Goal: Task Accomplishment & Management: Use online tool/utility

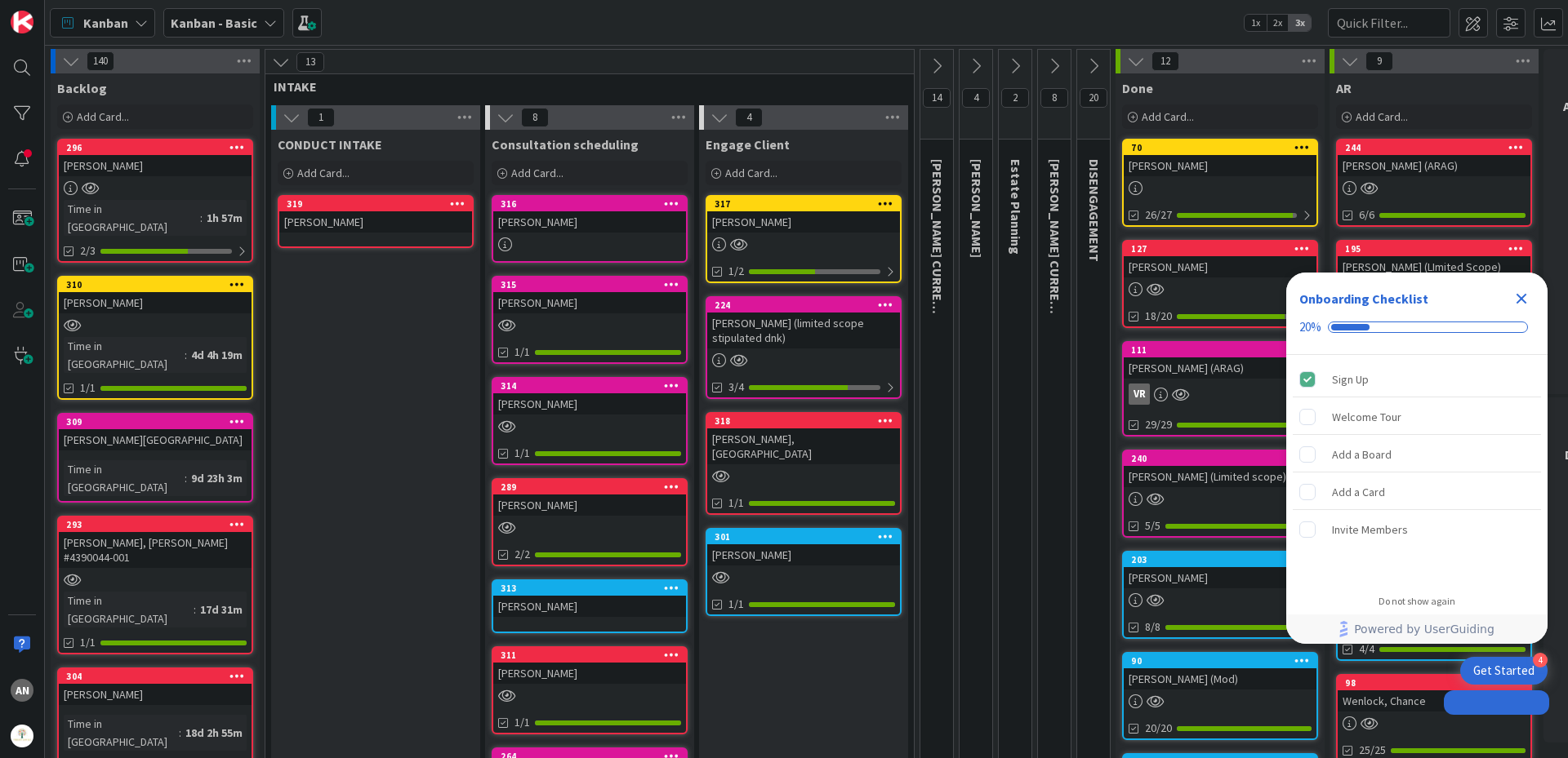
click at [319, 212] on div "[PERSON_NAME]" at bounding box center [376, 222] width 193 height 22
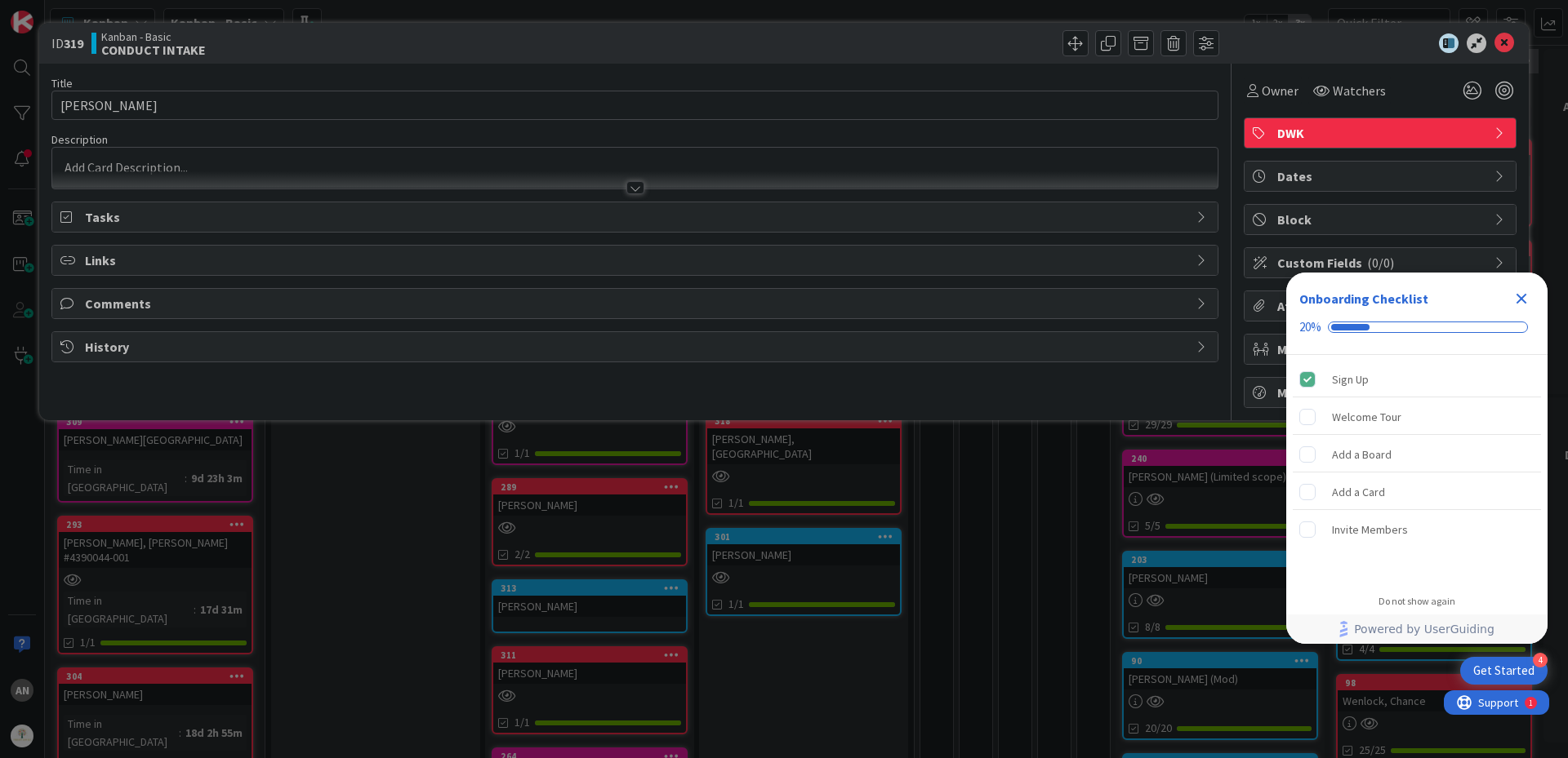
click at [110, 222] on span "Tasks" at bounding box center [636, 218] width 1103 height 20
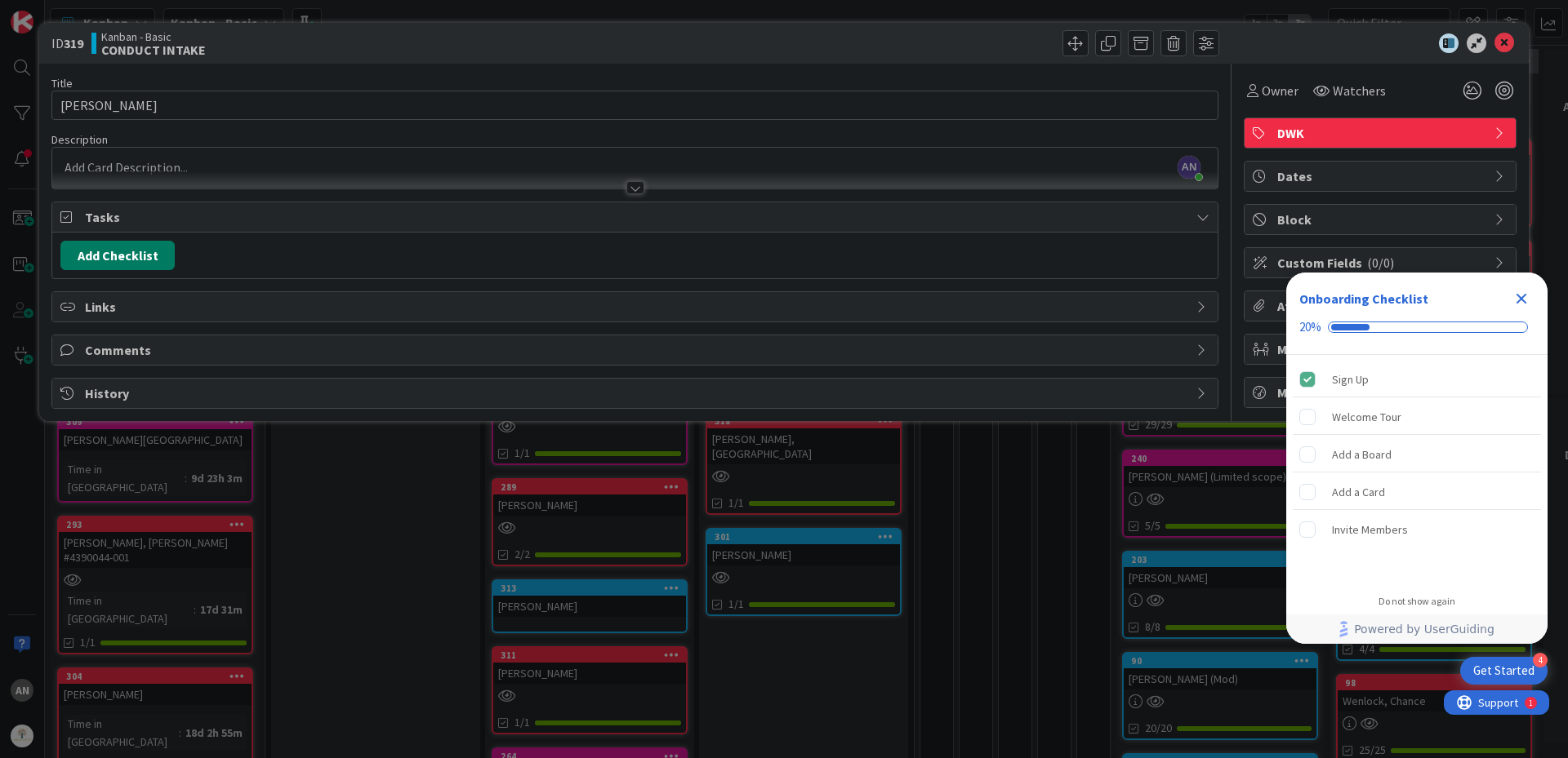
click at [138, 262] on button "Add Checklist" at bounding box center [117, 256] width 114 height 30
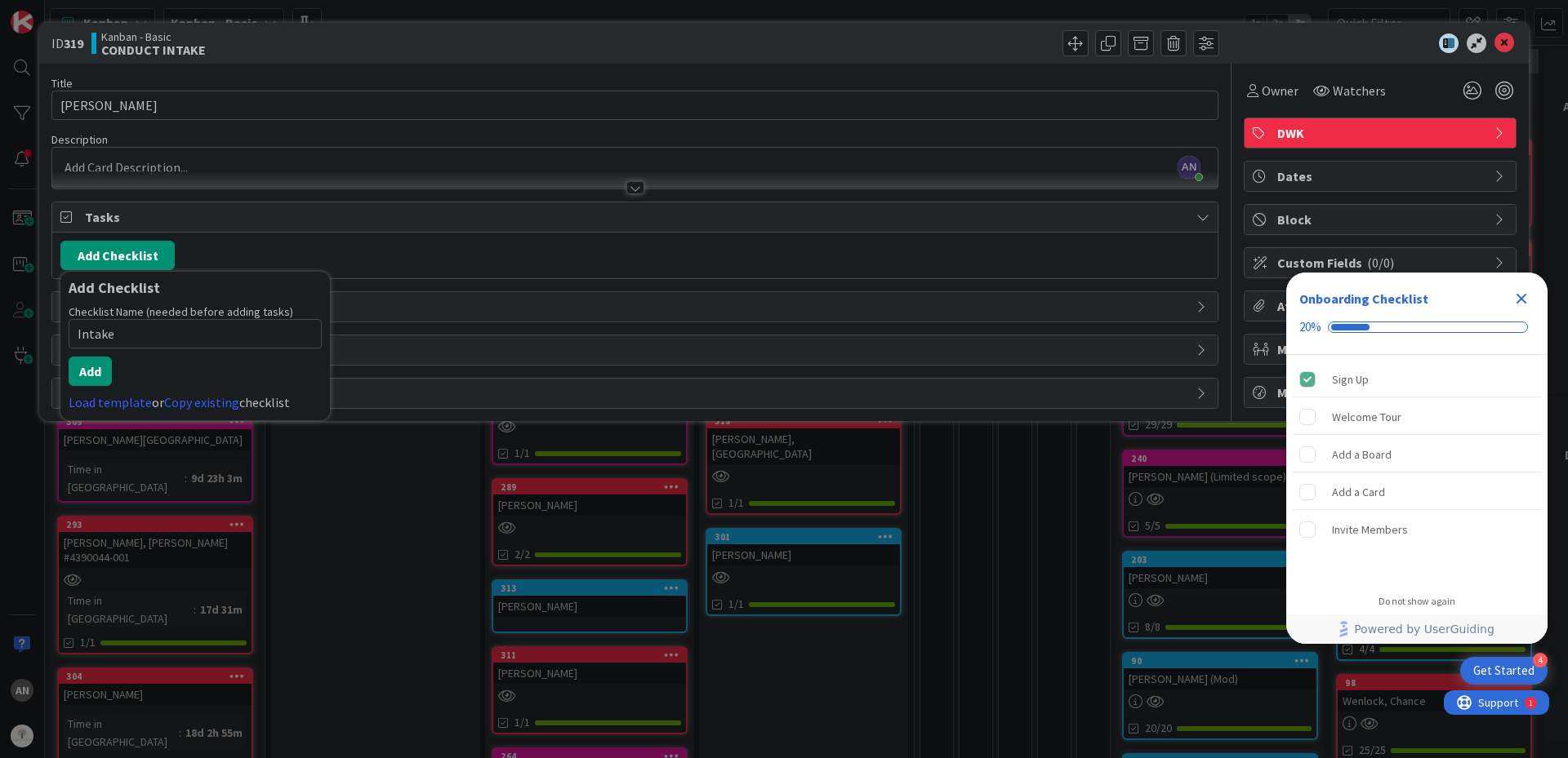
type input "Intake"
click at [92, 386] on div "Checklist Name (needed before adding tasks) 6 / 64 Intake Add Load template or …" at bounding box center [195, 357] width 253 height 107
click at [94, 380] on button "Add" at bounding box center [91, 371] width 43 height 30
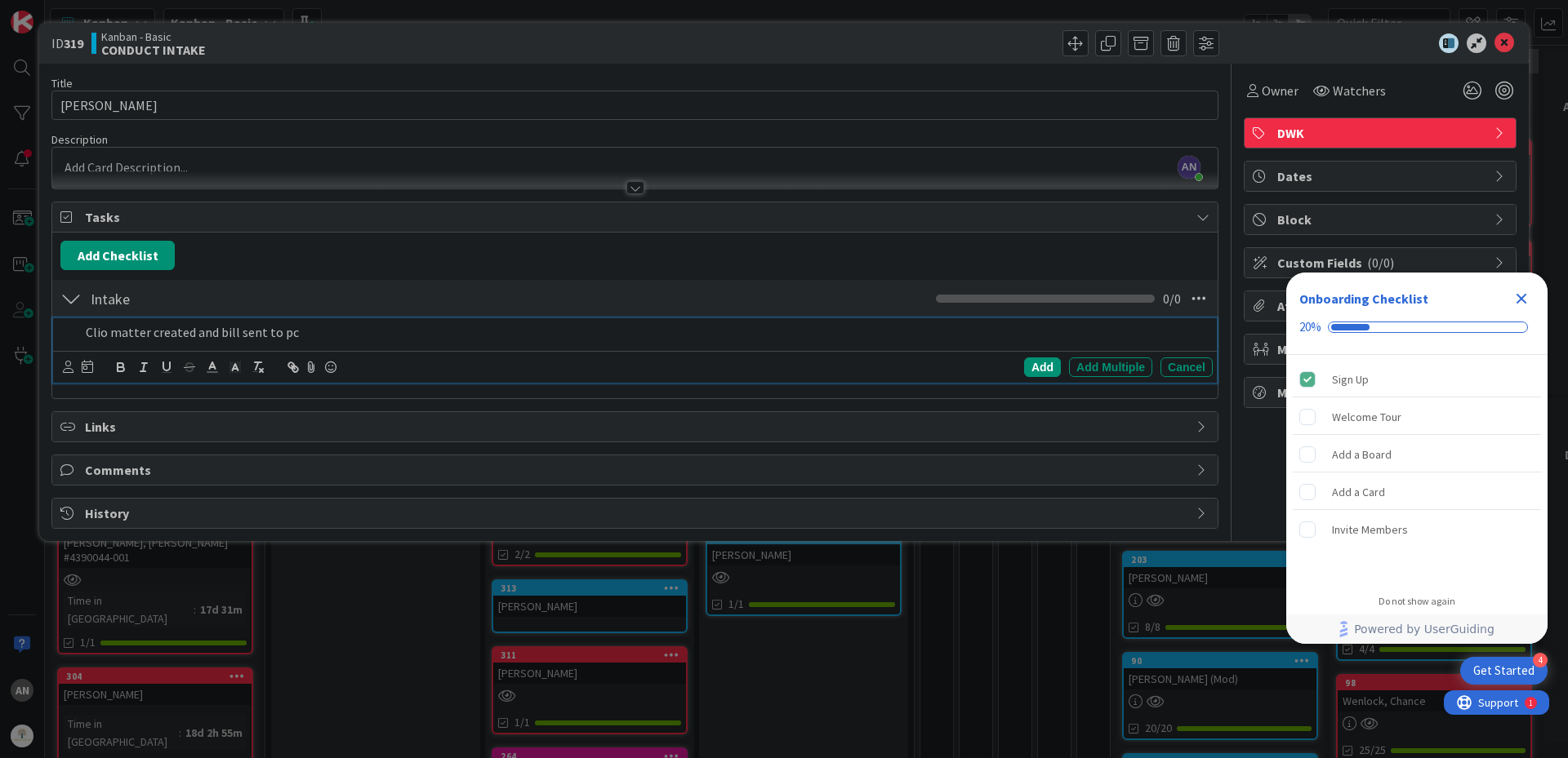
click at [62, 365] on div "Add Add Multiple Cancel" at bounding box center [635, 367] width 1164 height 32
click at [74, 375] on div at bounding box center [78, 367] width 31 height 20
click at [65, 372] on icon at bounding box center [68, 366] width 11 height 12
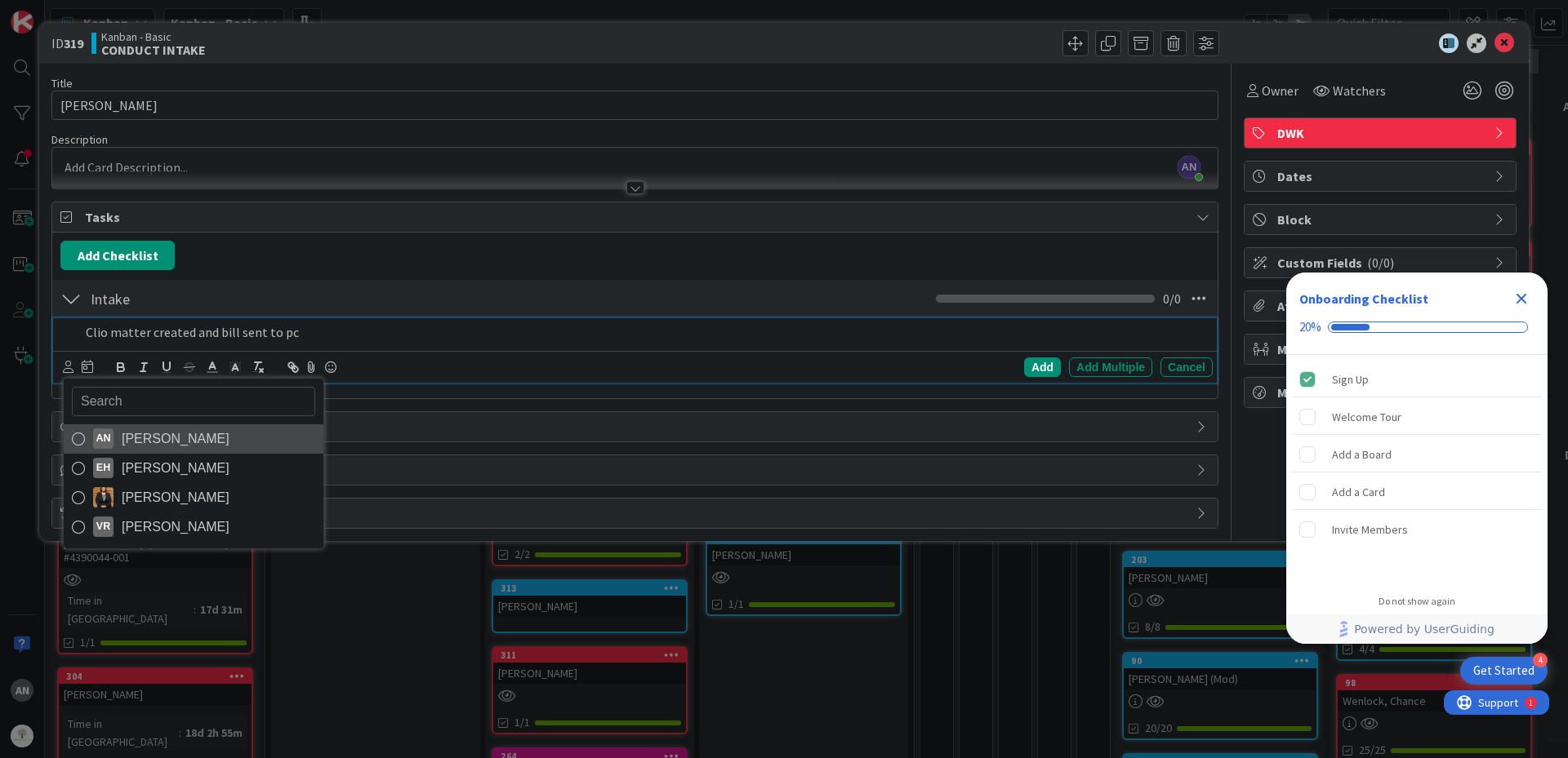
click at [124, 436] on span "[PERSON_NAME]" at bounding box center [175, 439] width 107 height 25
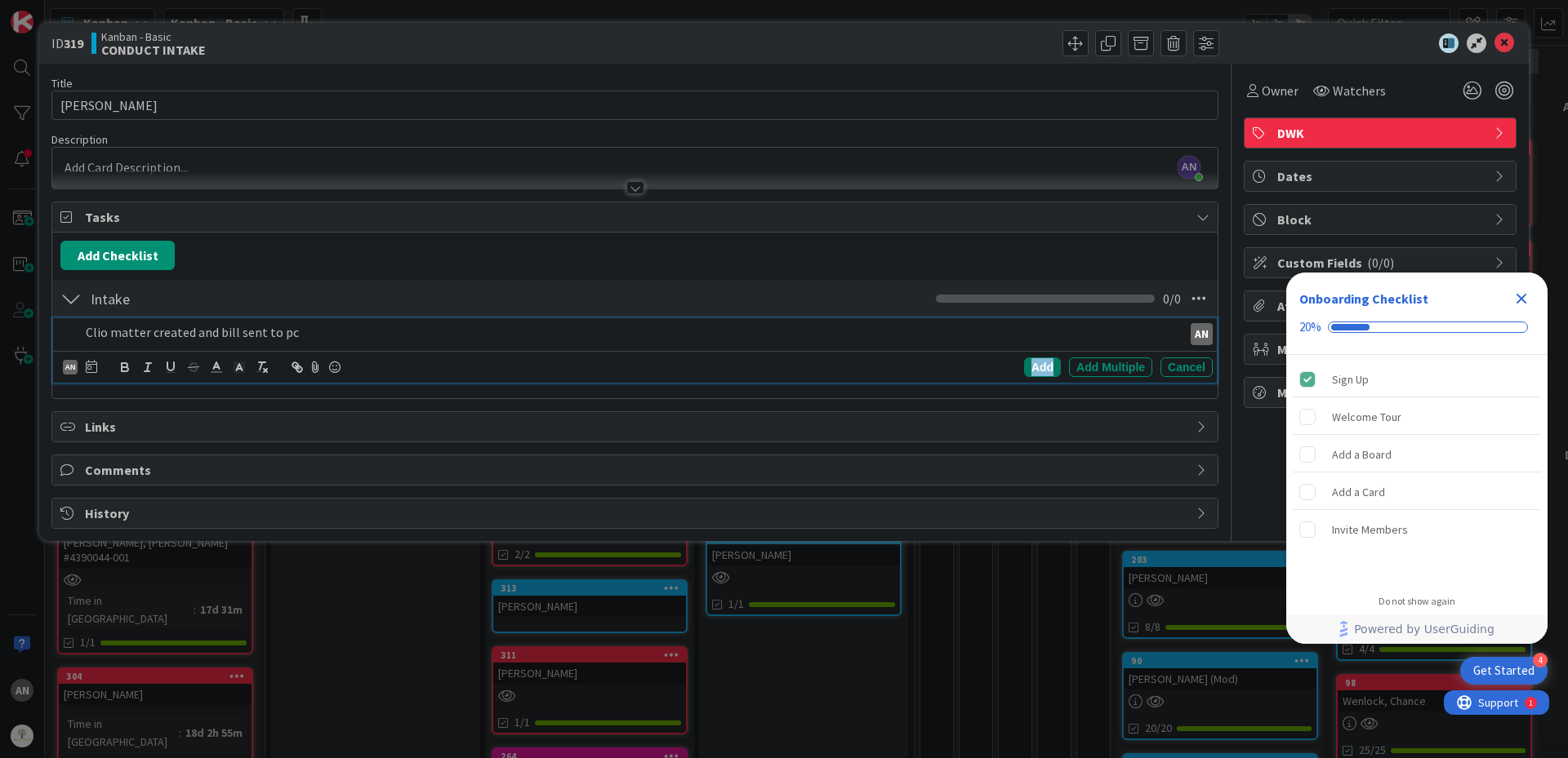
click at [1030, 370] on div "Add" at bounding box center [1042, 367] width 36 height 20
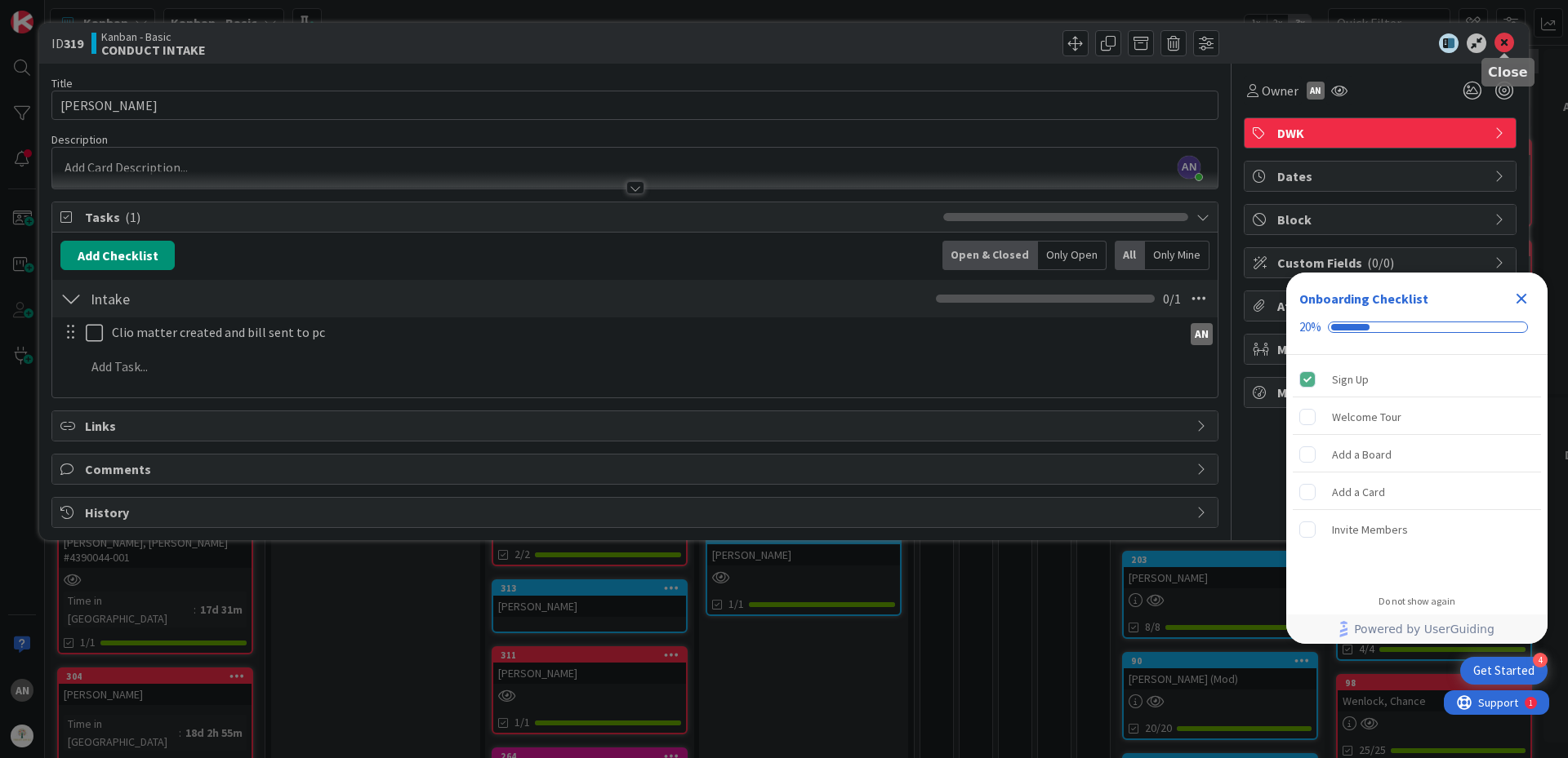
click at [1511, 43] on icon at bounding box center [1504, 43] width 20 height 20
